Goal: Subscribe to service/newsletter

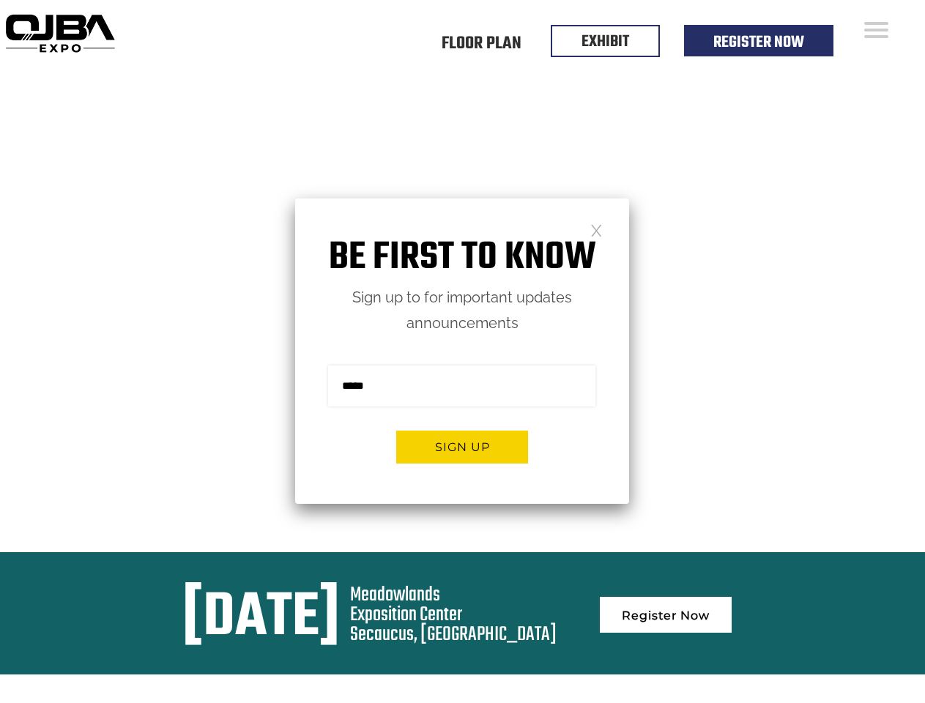
click at [462, 351] on form "Sign me up for the newsletter! ******* Sign up" at bounding box center [462, 420] width 334 height 168
click at [462, 447] on button "Sign up" at bounding box center [462, 446] width 132 height 33
